Goal: Information Seeking & Learning: Learn about a topic

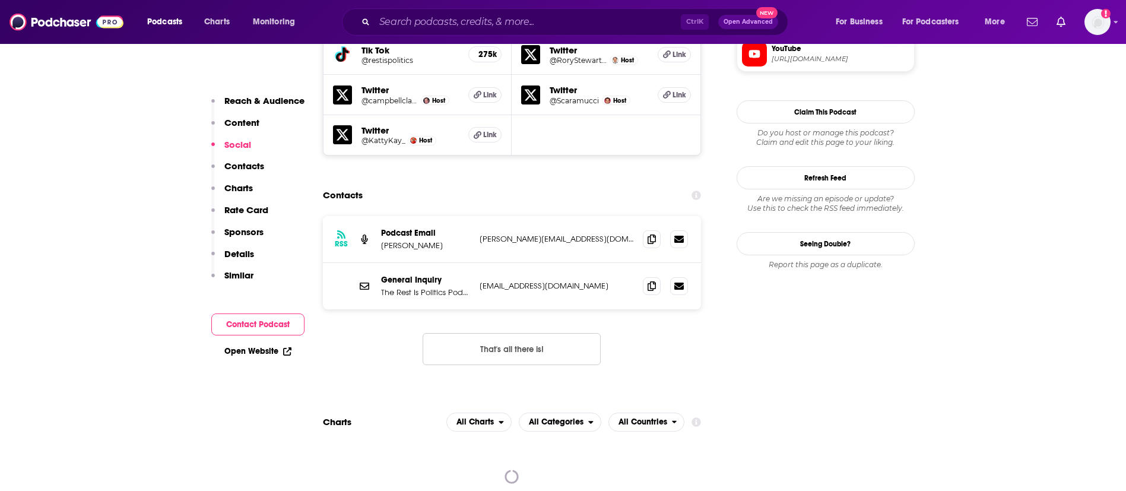
scroll to position [1157, 0]
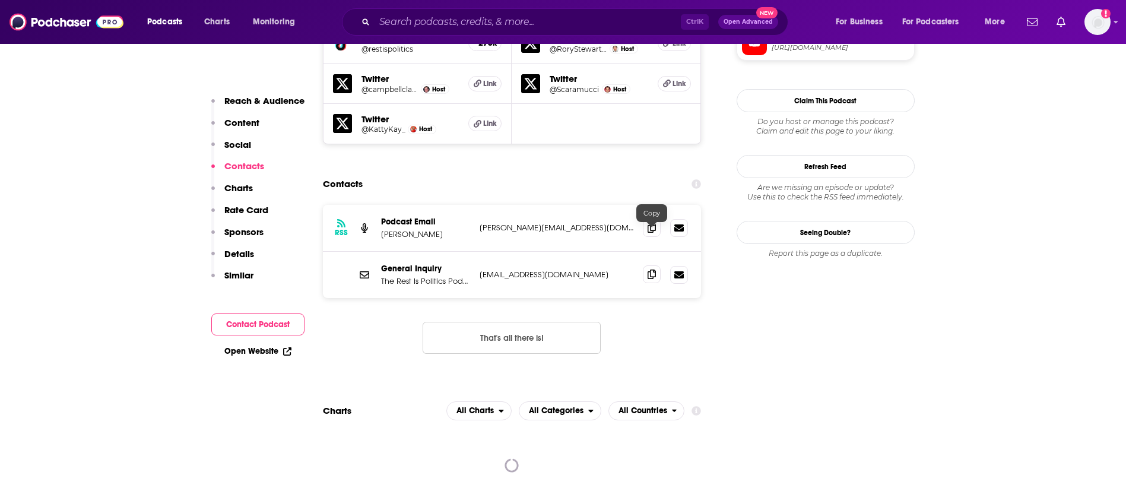
click at [660, 265] on span at bounding box center [652, 274] width 18 height 18
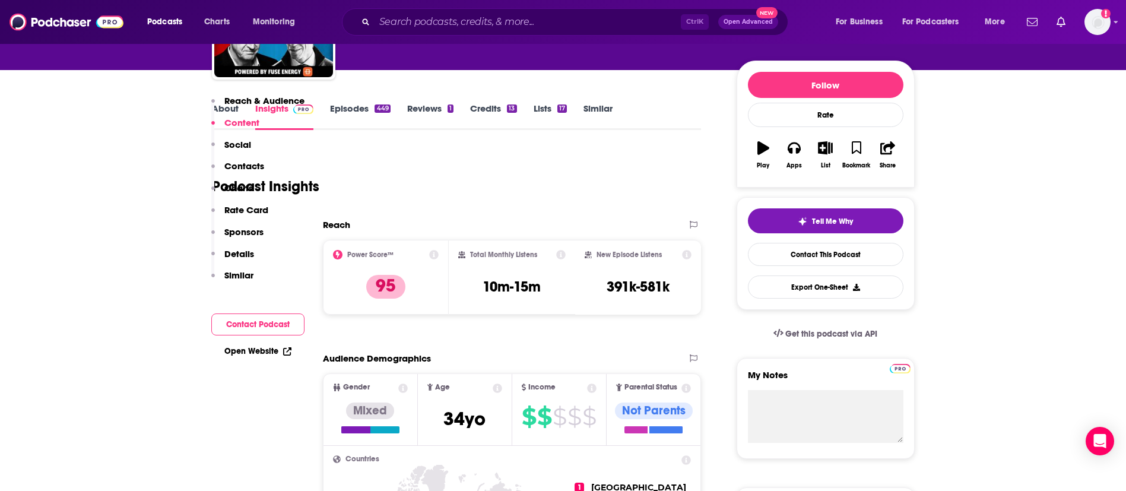
scroll to position [0, 0]
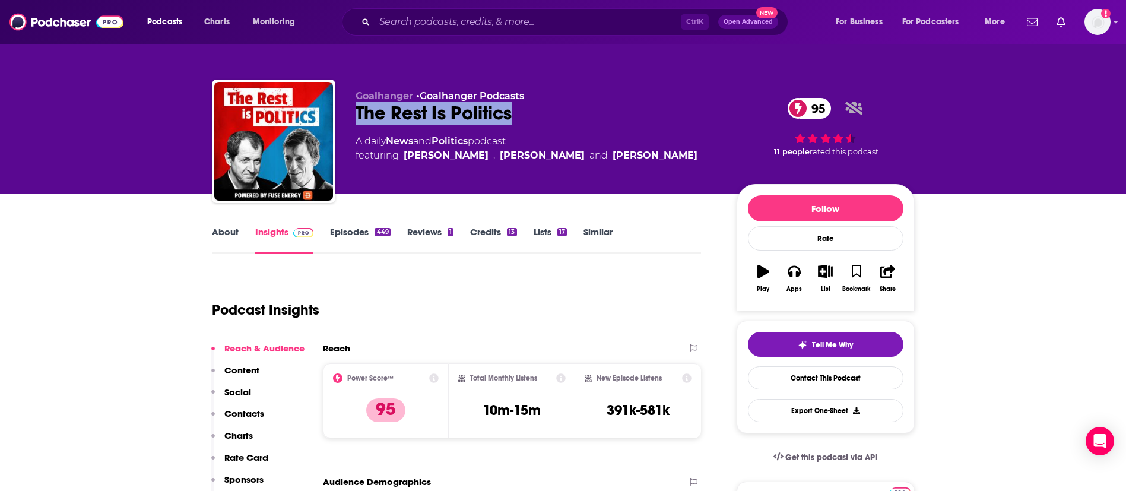
drag, startPoint x: 526, startPoint y: 111, endPoint x: 355, endPoint y: 118, distance: 171.6
click at [355, 118] on div "The Rest Is Politics 95" at bounding box center [536, 112] width 362 height 23
copy h2 "The Rest Is Politics"
click at [222, 233] on link "About" at bounding box center [225, 239] width 27 height 27
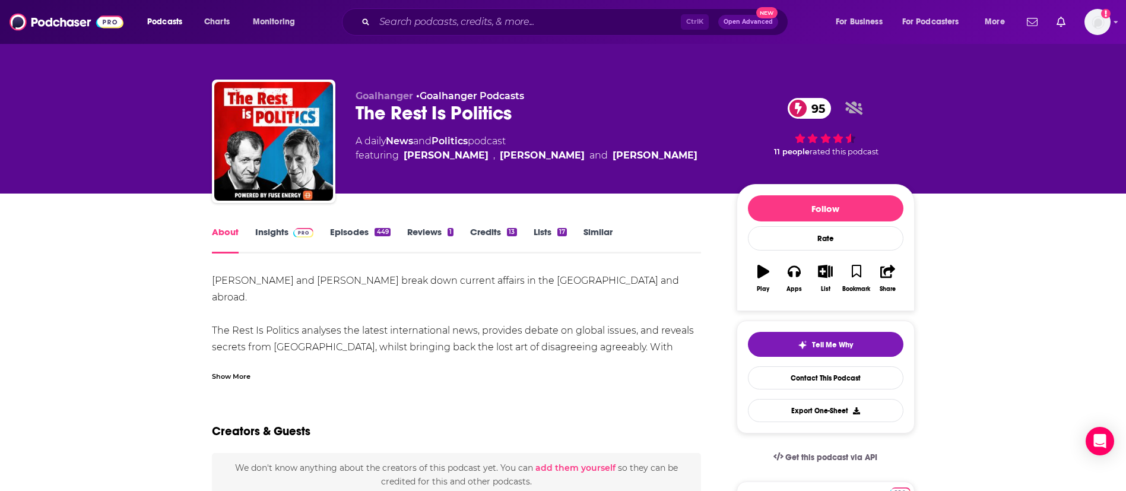
click at [230, 373] on div "Show More" at bounding box center [231, 375] width 39 height 11
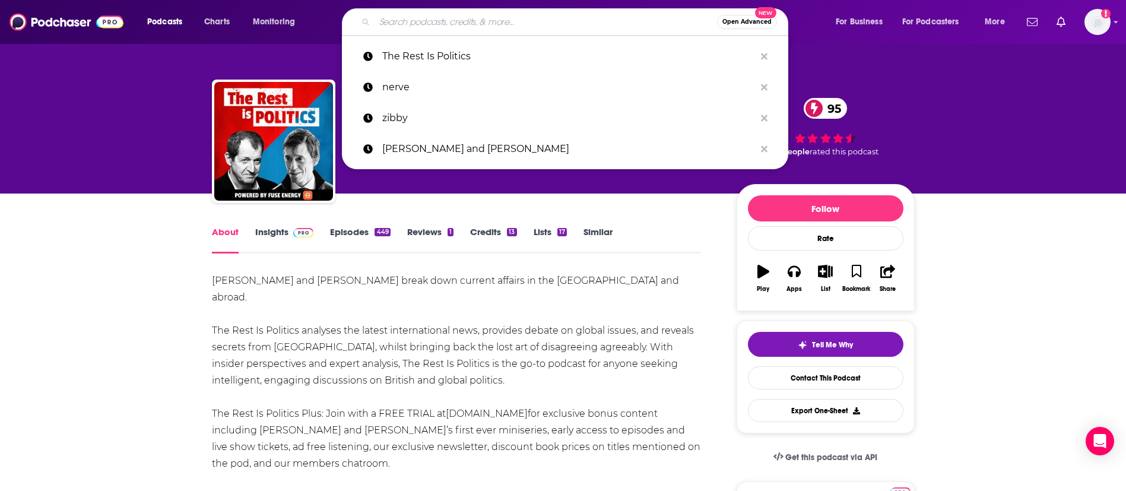
click at [483, 21] on input "Search podcasts, credits, & more..." at bounding box center [545, 21] width 342 height 19
paste input "The Rest Is Politics"
type input "The Rest Is Politics"
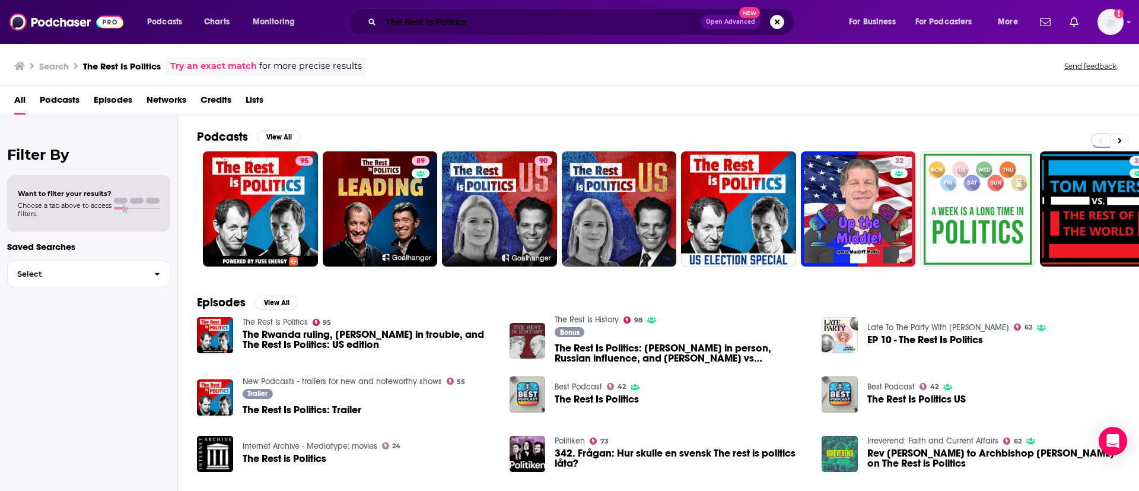
click at [399, 24] on input "The Rest Is Politics" at bounding box center [541, 21] width 320 height 19
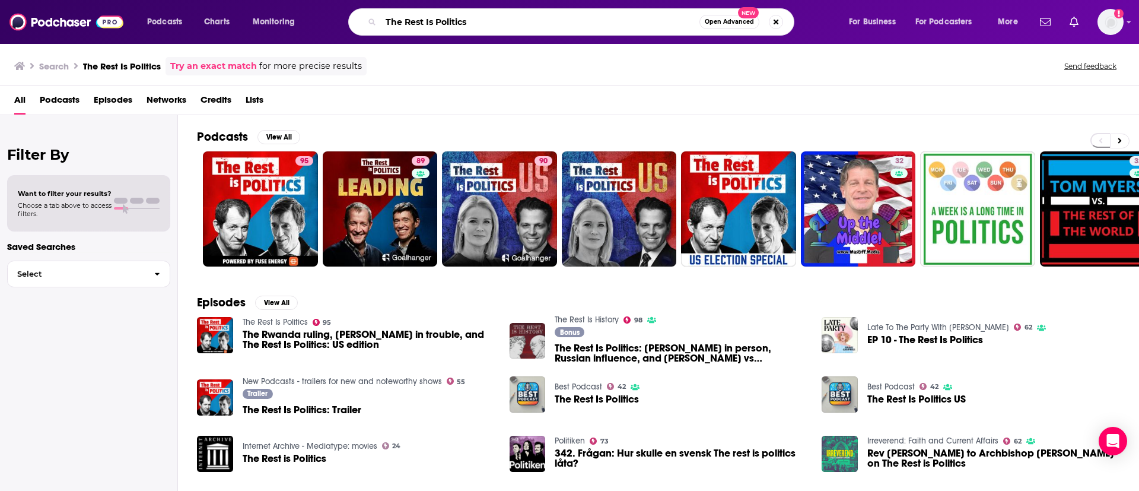
click at [399, 24] on input "The Rest Is Politics" at bounding box center [540, 21] width 319 height 19
paste input "Anthony Scaramucci"
type input ""Anthony Scaramucci""
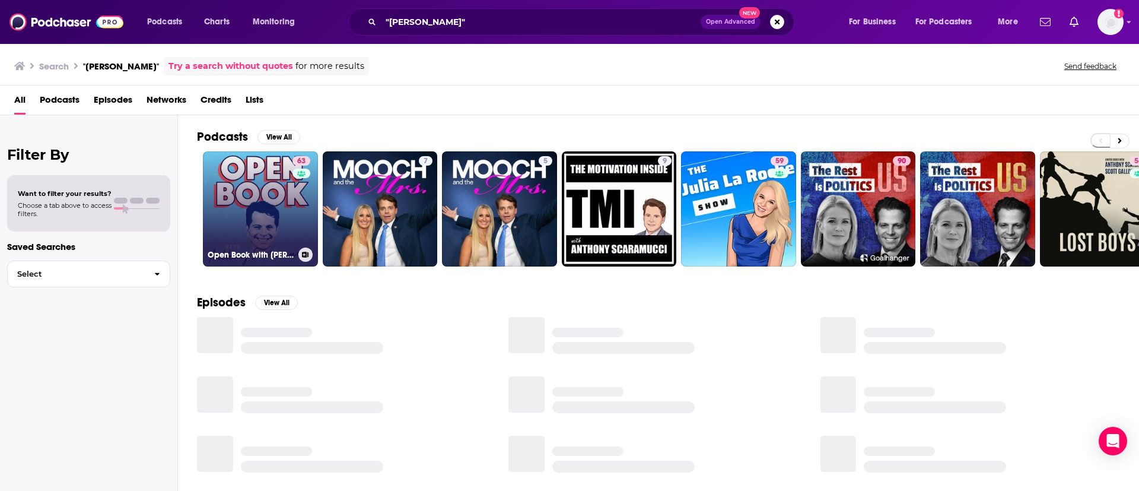
click at [297, 247] on div "Open Book with Anthony Scaramucci" at bounding box center [261, 254] width 106 height 14
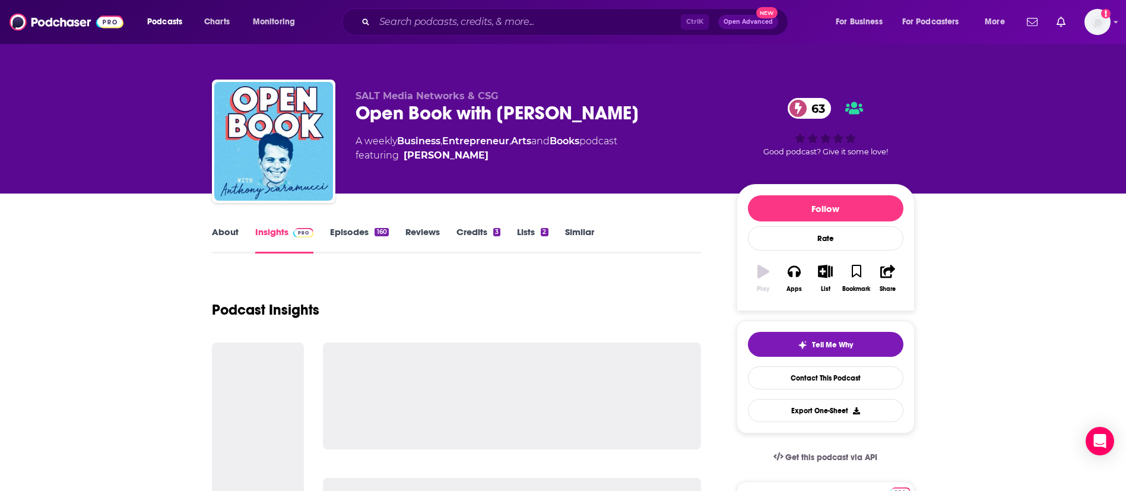
click at [341, 228] on link "Episodes 160" at bounding box center [359, 239] width 58 height 27
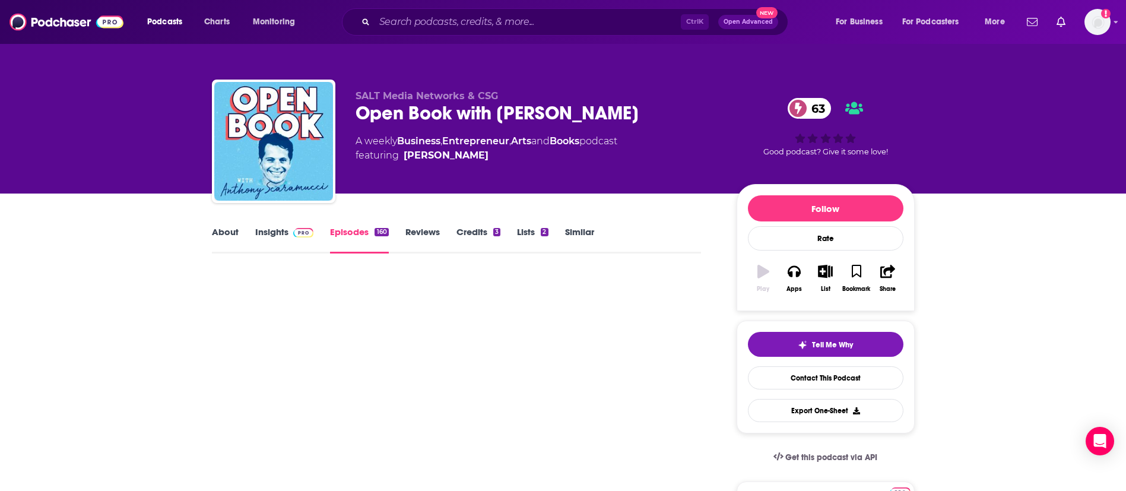
click at [222, 233] on link "About" at bounding box center [225, 239] width 27 height 27
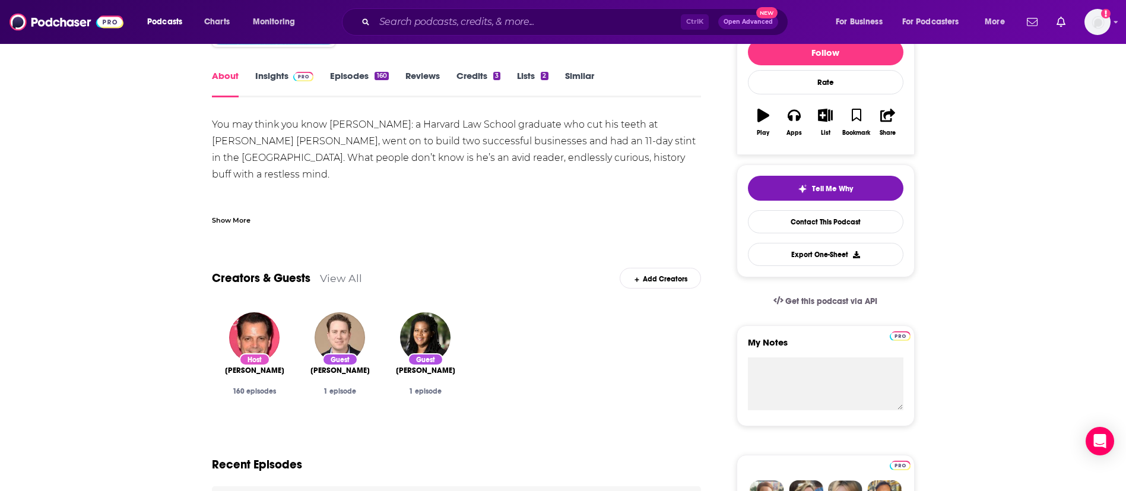
scroll to position [178, 0]
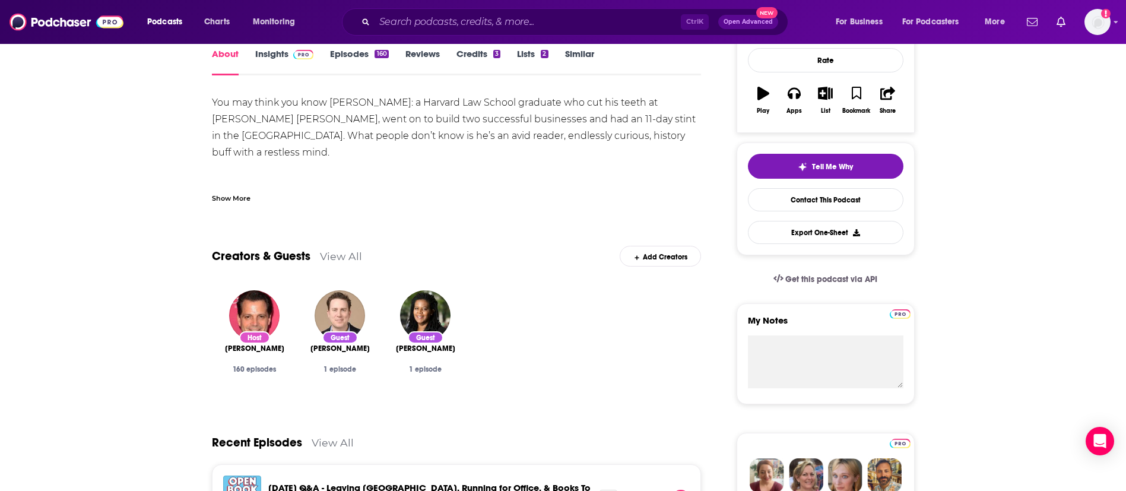
click at [235, 195] on div "Show More" at bounding box center [231, 197] width 39 height 11
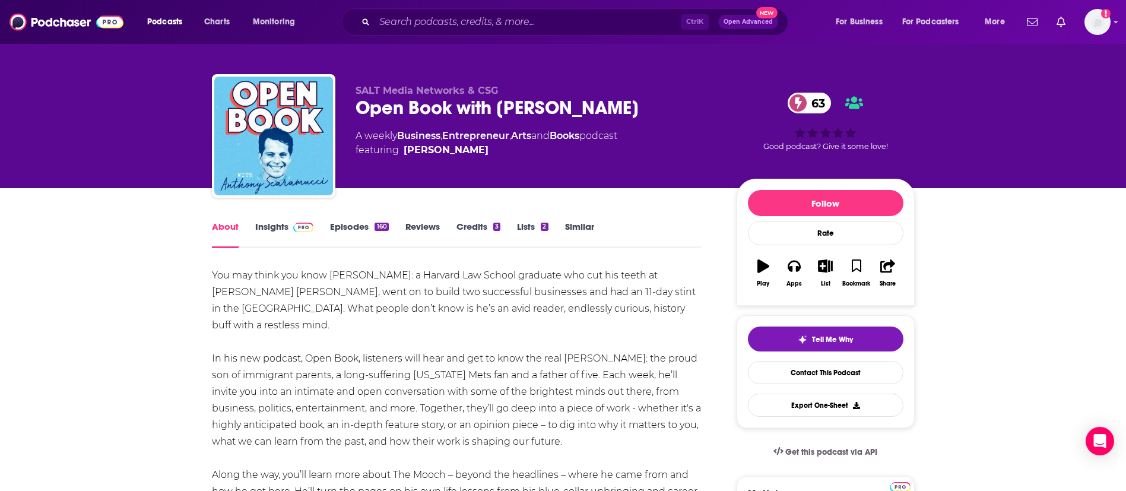
scroll to position [0, 0]
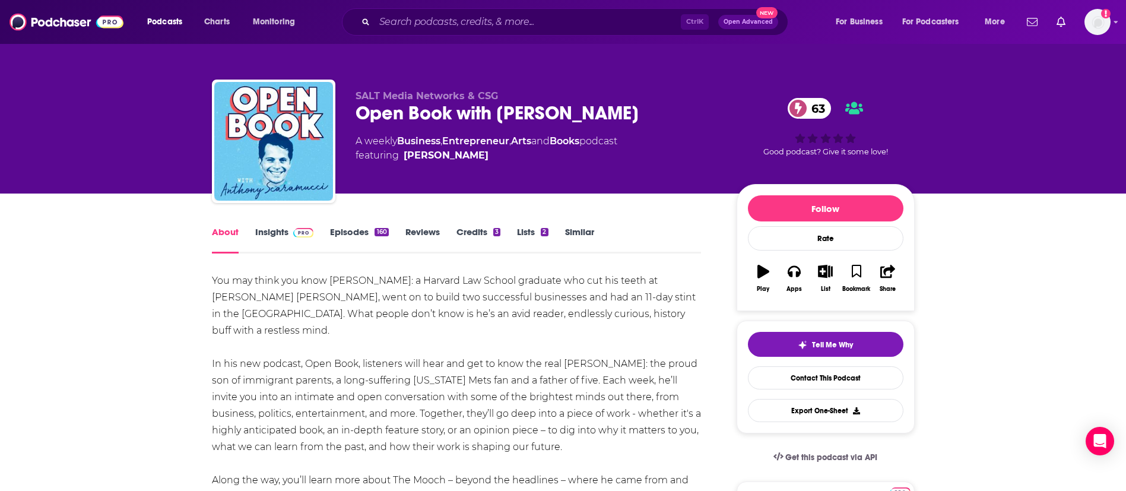
click at [272, 227] on link "Insights" at bounding box center [284, 239] width 59 height 27
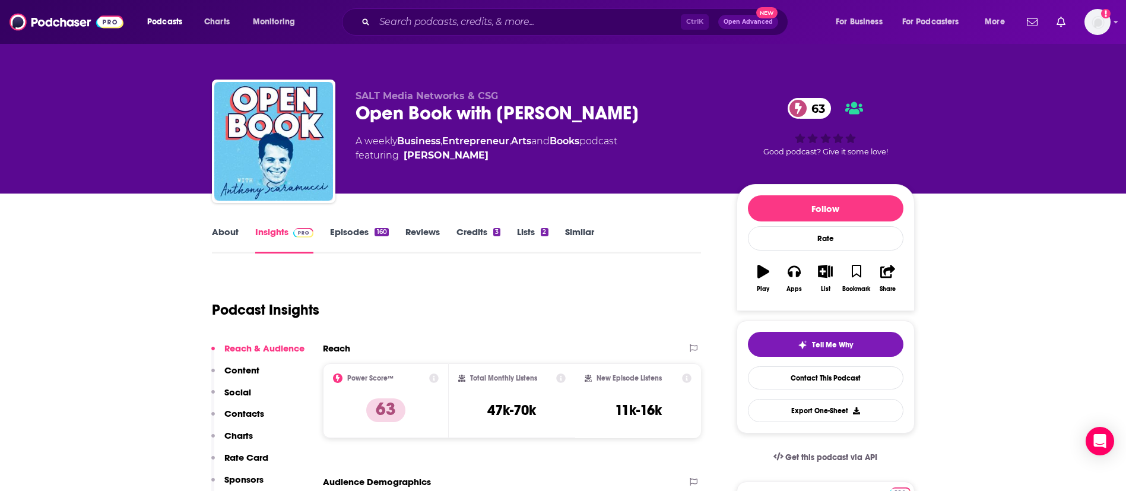
drag, startPoint x: 355, startPoint y: 113, endPoint x: 687, endPoint y: 111, distance: 331.7
click at [687, 111] on div "Open Book with Anthony Scaramucci 63" at bounding box center [536, 112] width 362 height 23
copy h2 "Open Book with Anthony Scaramucci"
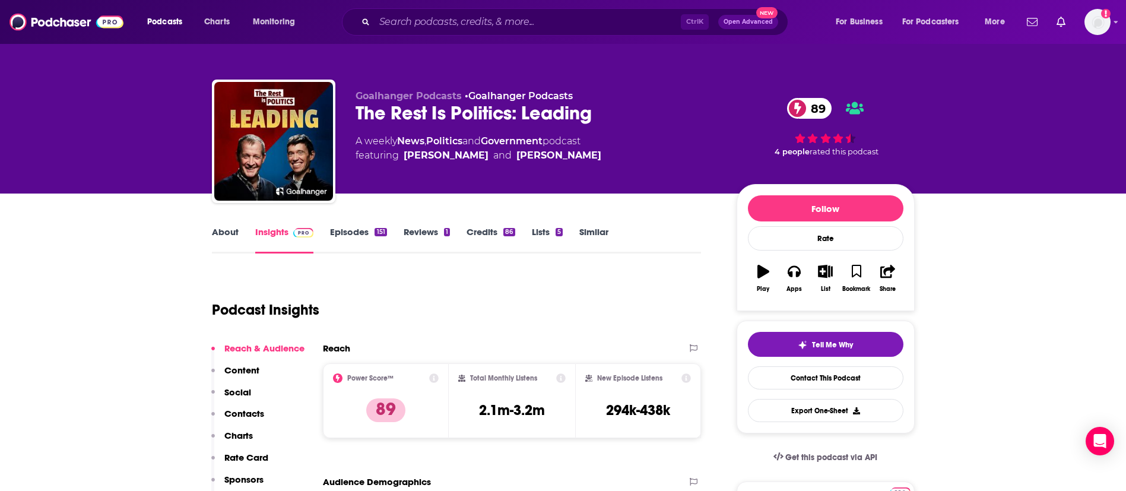
click at [224, 235] on link "About" at bounding box center [225, 239] width 27 height 27
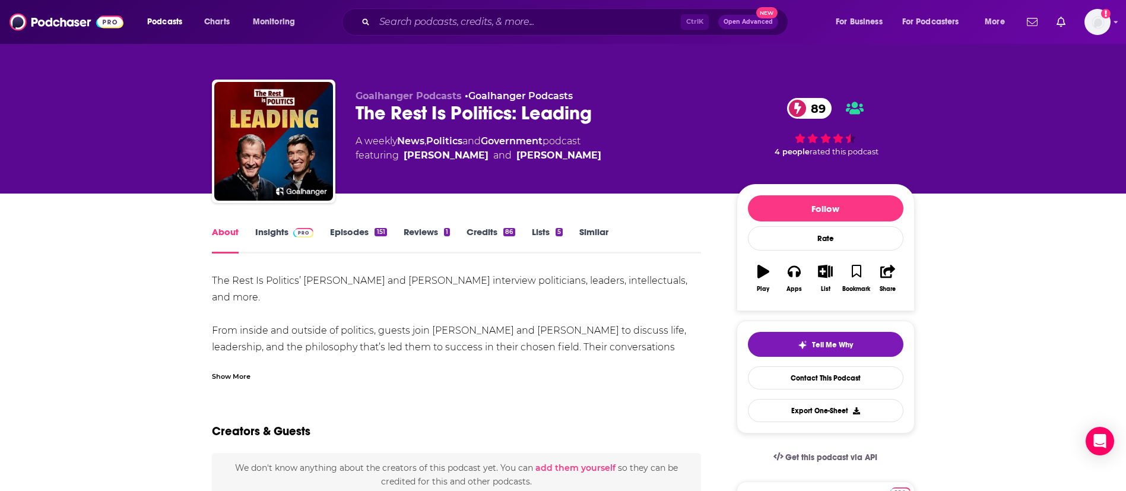
click at [239, 370] on div "Show More" at bounding box center [231, 375] width 39 height 11
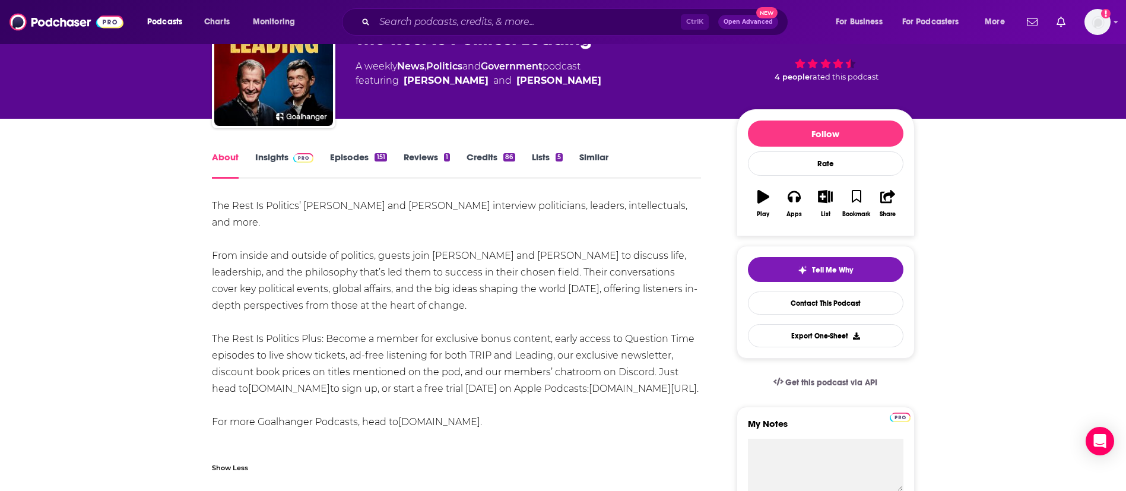
scroll to position [178, 0]
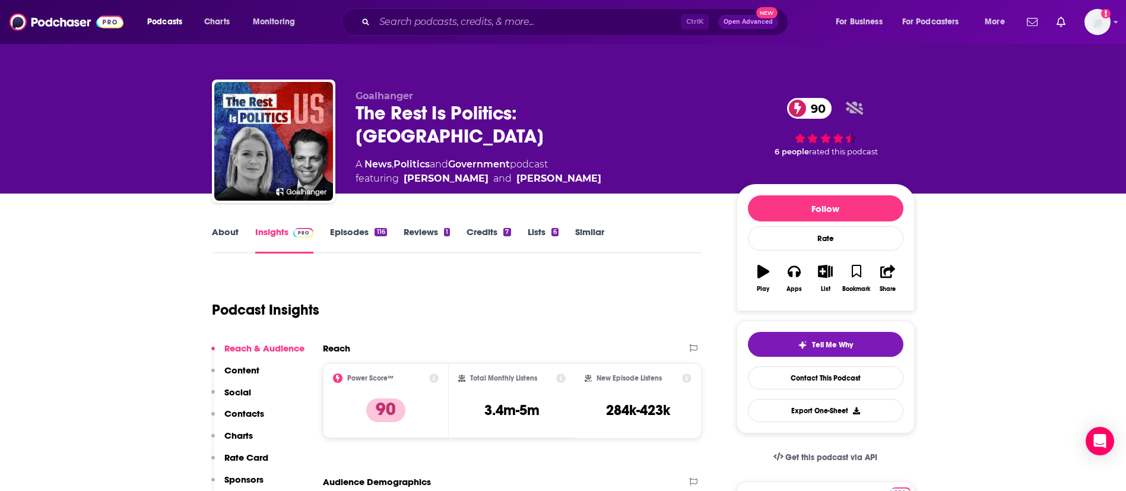
click at [223, 234] on link "About" at bounding box center [225, 239] width 27 height 27
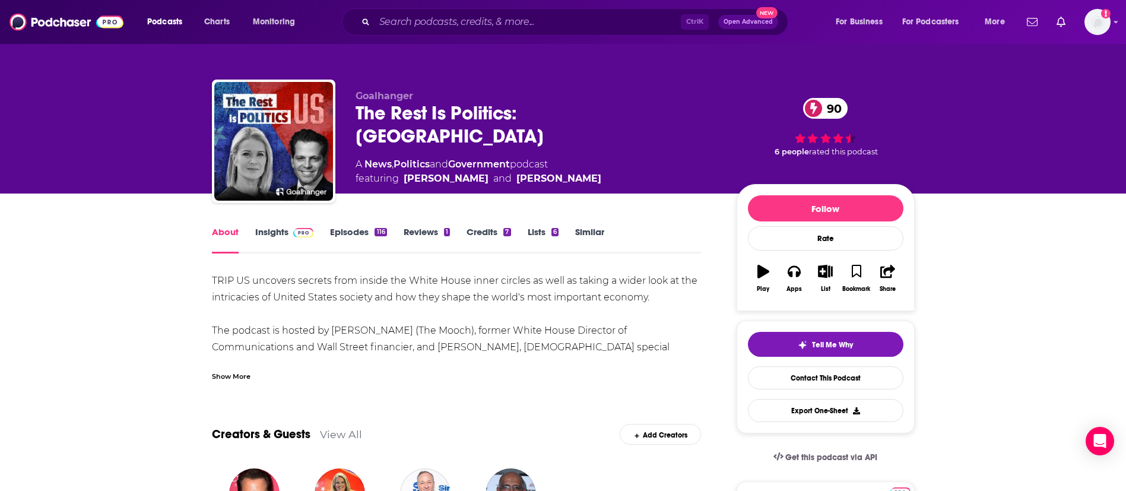
click at [231, 375] on div "Show More" at bounding box center [231, 375] width 39 height 11
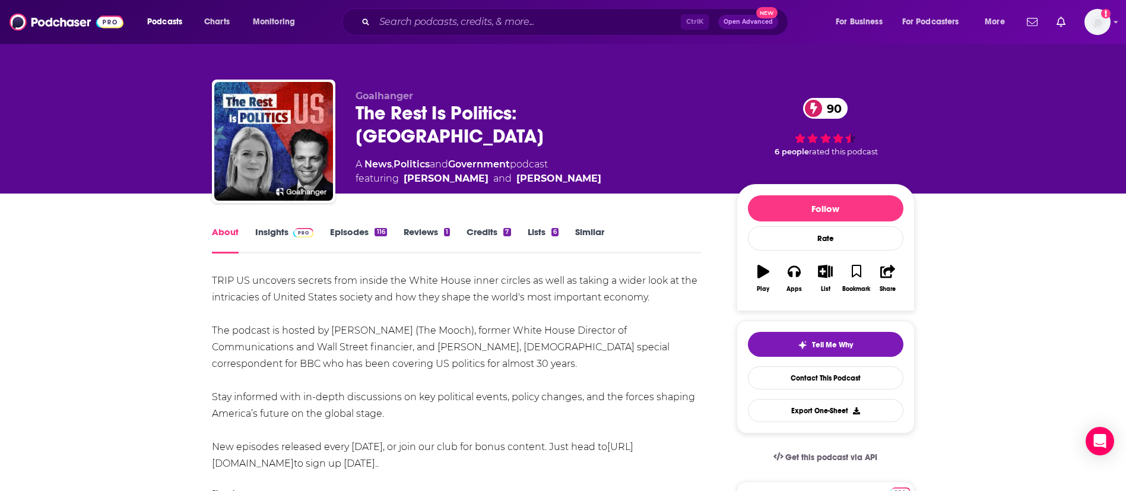
click at [278, 230] on link "Insights" at bounding box center [284, 239] width 59 height 27
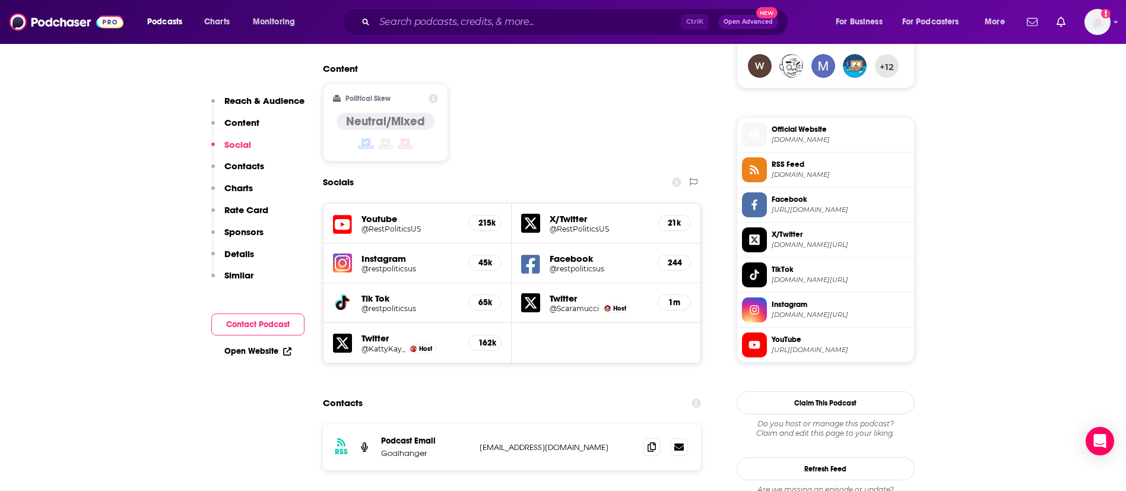
scroll to position [979, 0]
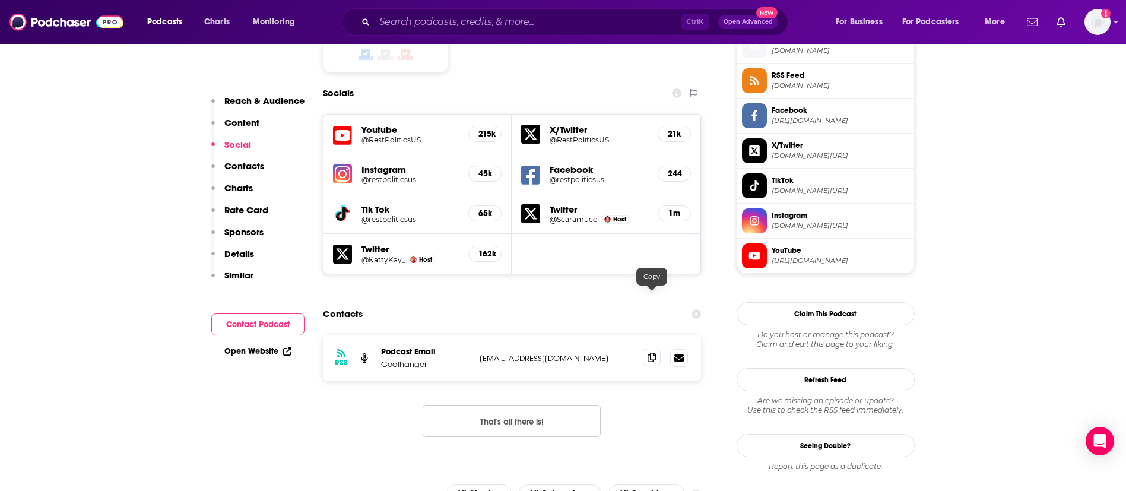
click at [649, 353] on icon at bounding box center [651, 357] width 8 height 9
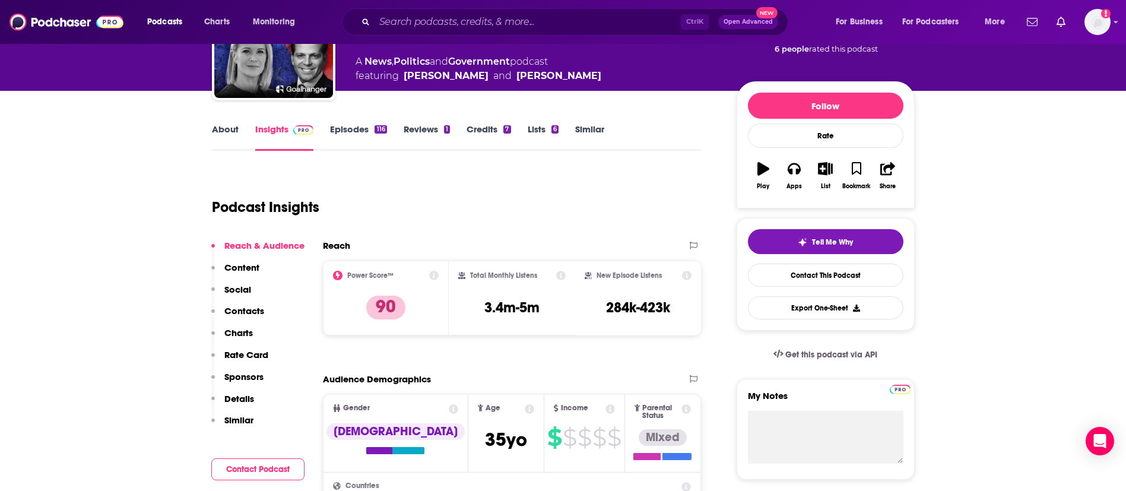
scroll to position [0, 0]
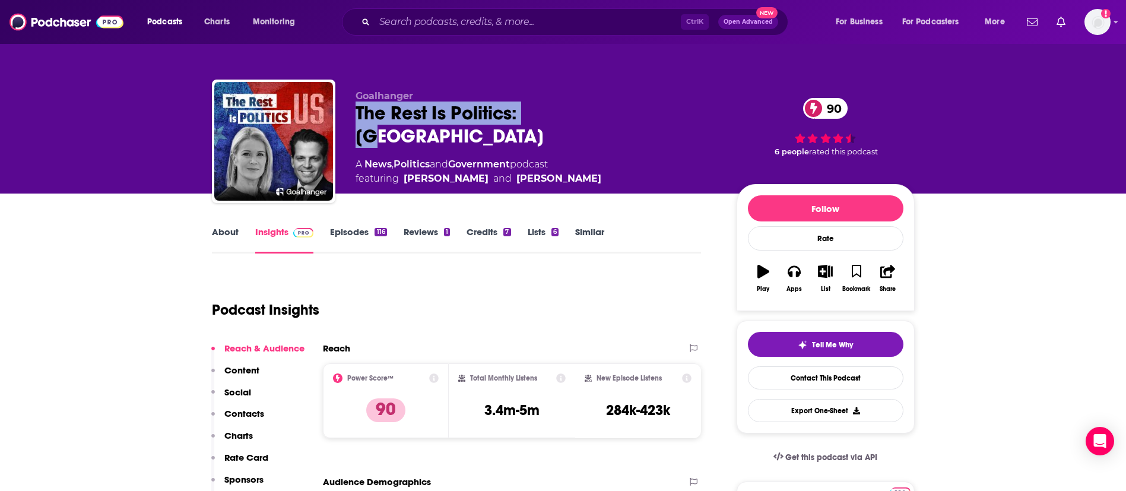
drag, startPoint x: 564, startPoint y: 112, endPoint x: 350, endPoint y: 110, distance: 213.6
click at [350, 110] on div "Goalhanger The Rest Is Politics: US 90 A News , Politics and Government podcast…" at bounding box center [563, 144] width 703 height 128
copy h2 "The Rest Is Politics: US"
